Goal: Task Accomplishment & Management: Manage account settings

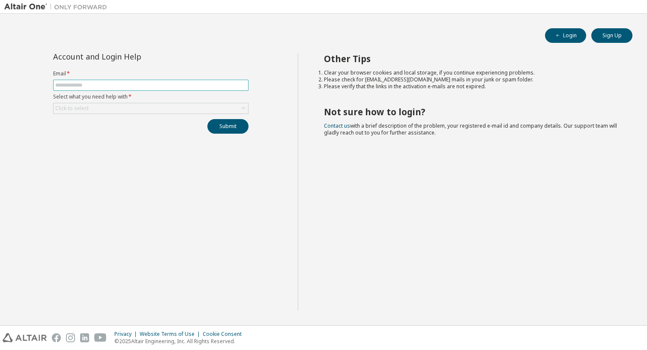
click at [105, 86] on input "text" at bounding box center [150, 85] width 191 height 7
type input "**********"
click at [165, 109] on div "Click to select" at bounding box center [151, 108] width 195 height 10
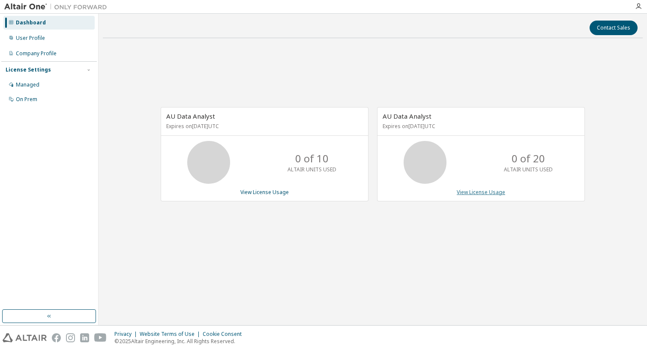
click at [489, 195] on link "View License Usage" at bounding box center [481, 192] width 48 height 7
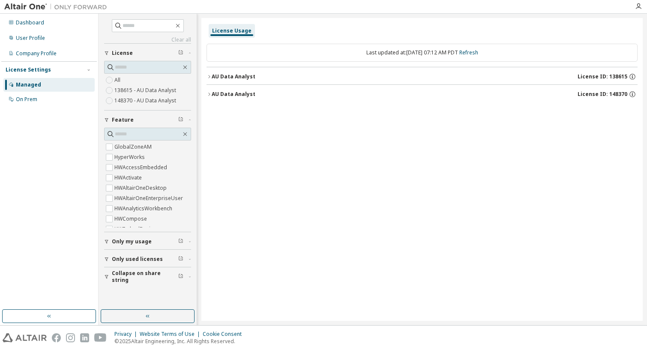
click at [373, 78] on div "AU Data Analyst License ID: 138615" at bounding box center [425, 77] width 426 height 8
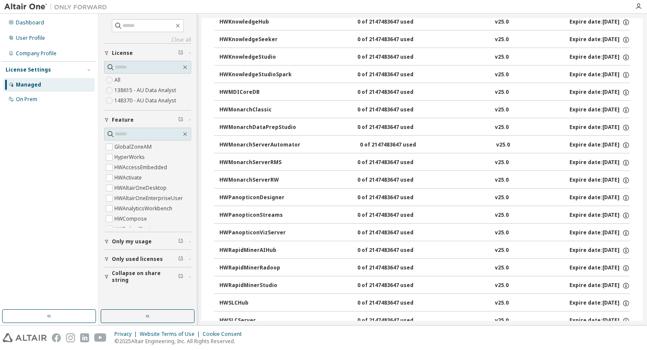
scroll to position [570, 0]
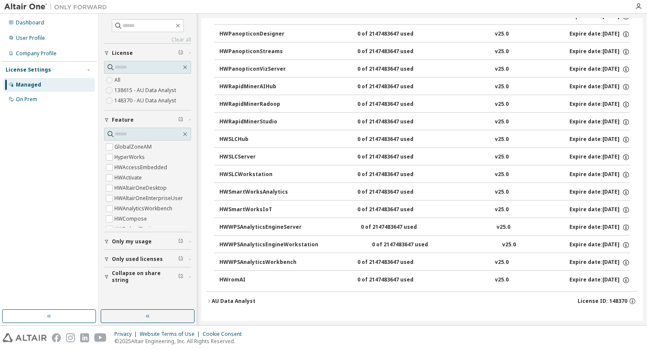
click at [341, 303] on div "AU Data Analyst License ID: 148370" at bounding box center [425, 301] width 426 height 8
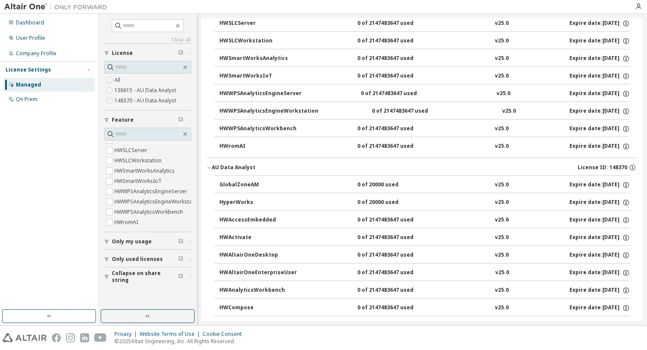
scroll to position [371, 0]
click at [58, 54] on div "Company Profile" at bounding box center [48, 54] width 91 height 14
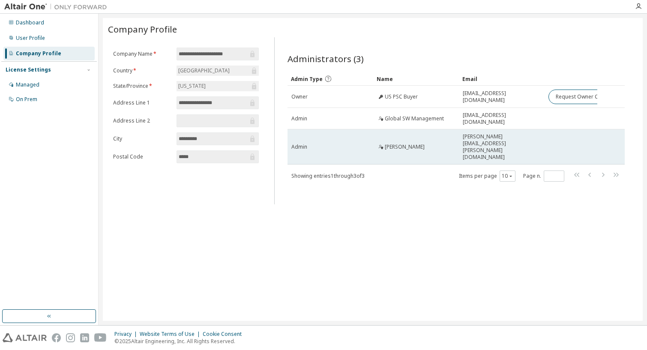
drag, startPoint x: 396, startPoint y: 138, endPoint x: 380, endPoint y: 134, distance: 16.7
click at [396, 144] on span "Antonio Scolaro" at bounding box center [405, 147] width 40 height 7
drag, startPoint x: 385, startPoint y: 139, endPoint x: 427, endPoint y: 143, distance: 42.2
click at [427, 143] on td "Antonio Scolaro" at bounding box center [416, 146] width 86 height 35
drag, startPoint x: 427, startPoint y: 143, endPoint x: 405, endPoint y: 138, distance: 22.7
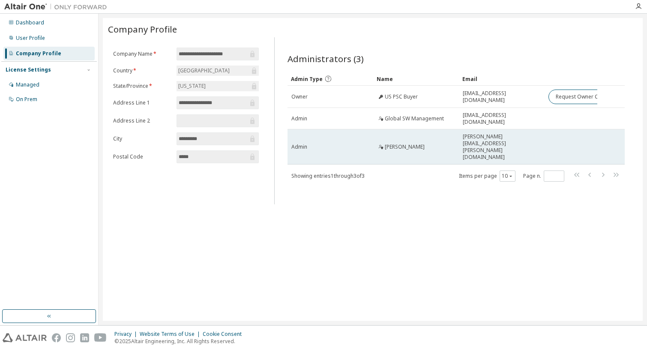
copy span "Antonio Scolaro"
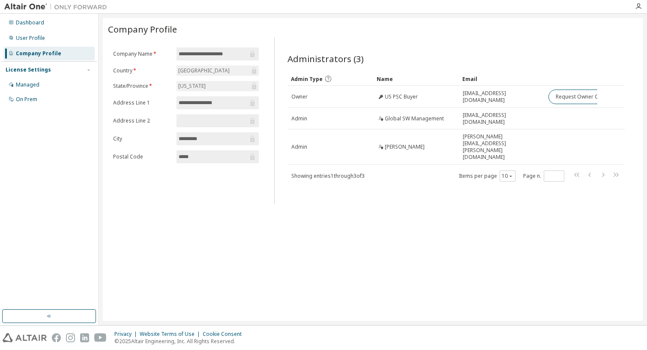
click at [427, 6] on div at bounding box center [370, 6] width 519 height 13
click at [39, 22] on div "Dashboard" at bounding box center [30, 22] width 28 height 7
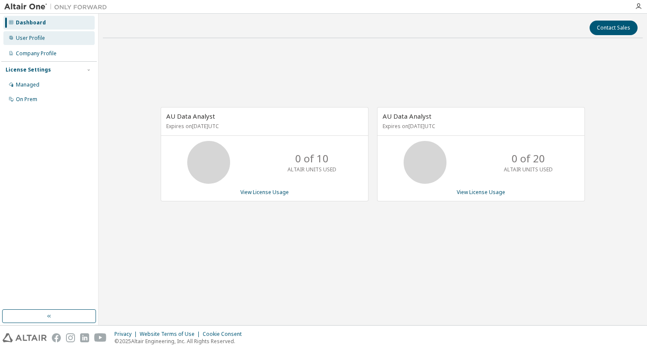
click at [33, 38] on div "User Profile" at bounding box center [30, 38] width 29 height 7
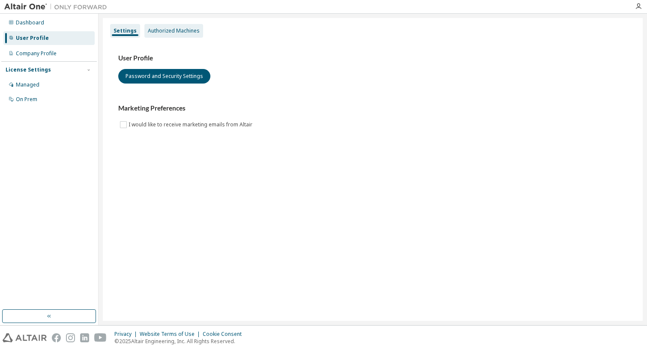
click at [183, 27] on div "Authorized Machines" at bounding box center [174, 30] width 52 height 7
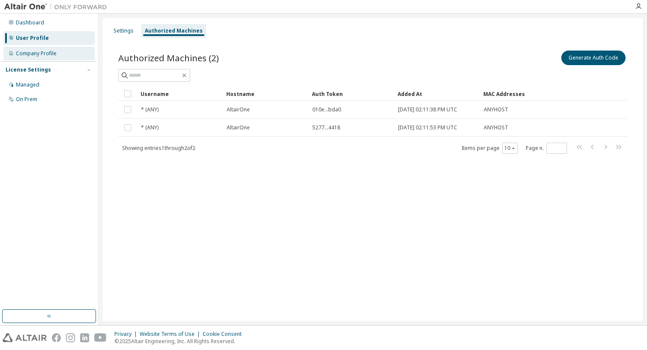
click at [46, 55] on div "Company Profile" at bounding box center [36, 53] width 41 height 7
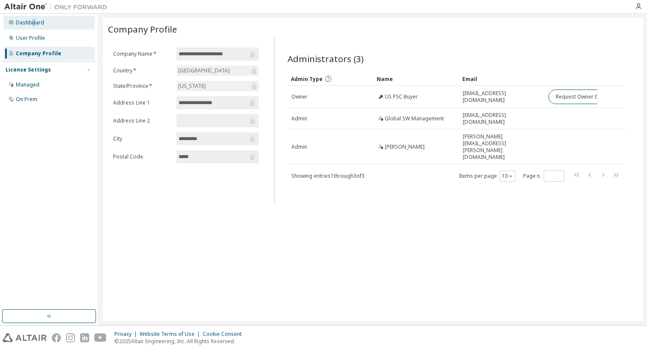
click at [30, 24] on div "Dashboard" at bounding box center [48, 23] width 91 height 14
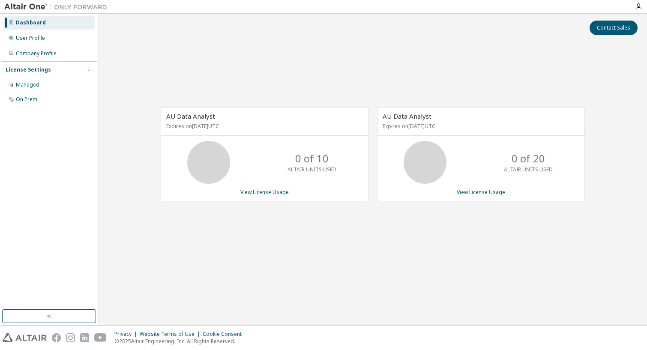
click at [72, 209] on div "Dashboard User Profile Company Profile License Settings Managed On Prem" at bounding box center [49, 162] width 96 height 294
click at [636, 7] on icon "button" at bounding box center [638, 6] width 7 height 7
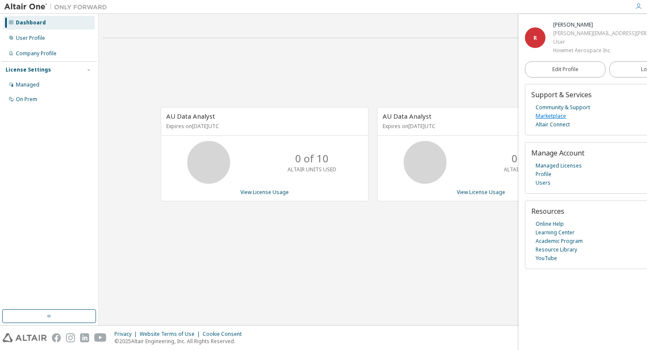
click at [557, 114] on link "Marketplace" at bounding box center [551, 116] width 30 height 9
